Goal: Task Accomplishment & Management: Complete application form

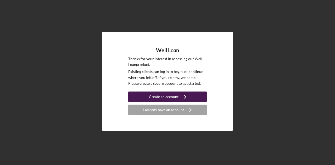
click at [179, 96] on icon "Icon/Navigate" at bounding box center [184, 96] width 13 height 13
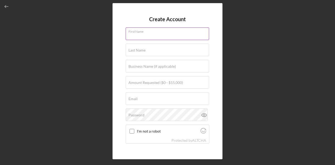
click at [165, 36] on input "First Name" at bounding box center [166, 33] width 83 height 13
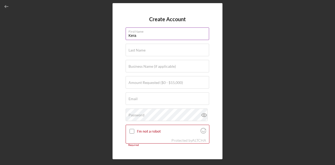
type input "Kera"
type input "[PERSON_NAME]"
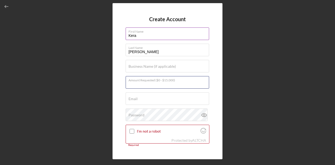
type input "$1"
